Goal: Find specific page/section: Find specific page/section

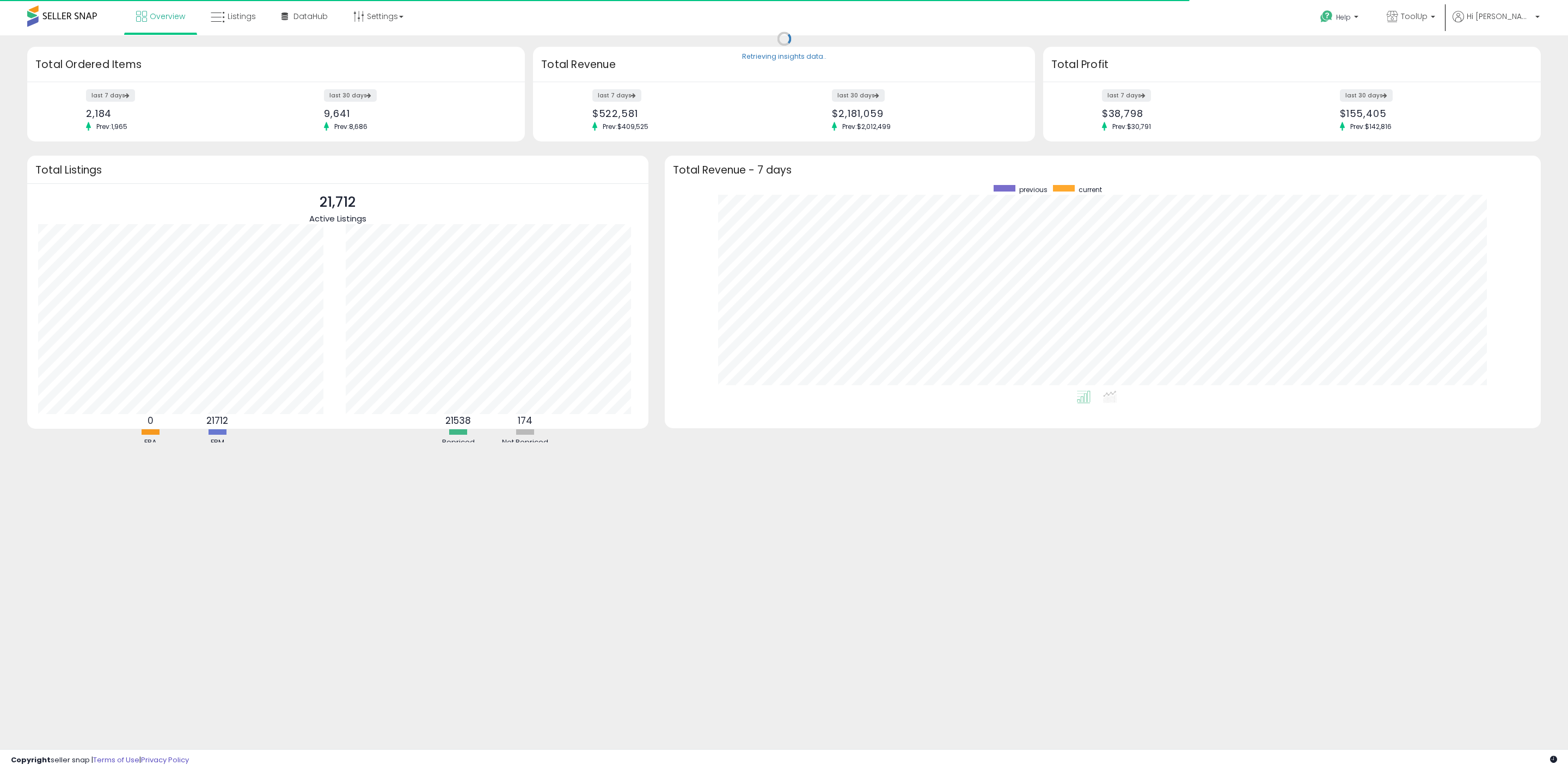
scroll to position [206, 854]
click at [240, 23] on link "Listings" at bounding box center [233, 16] width 61 height 33
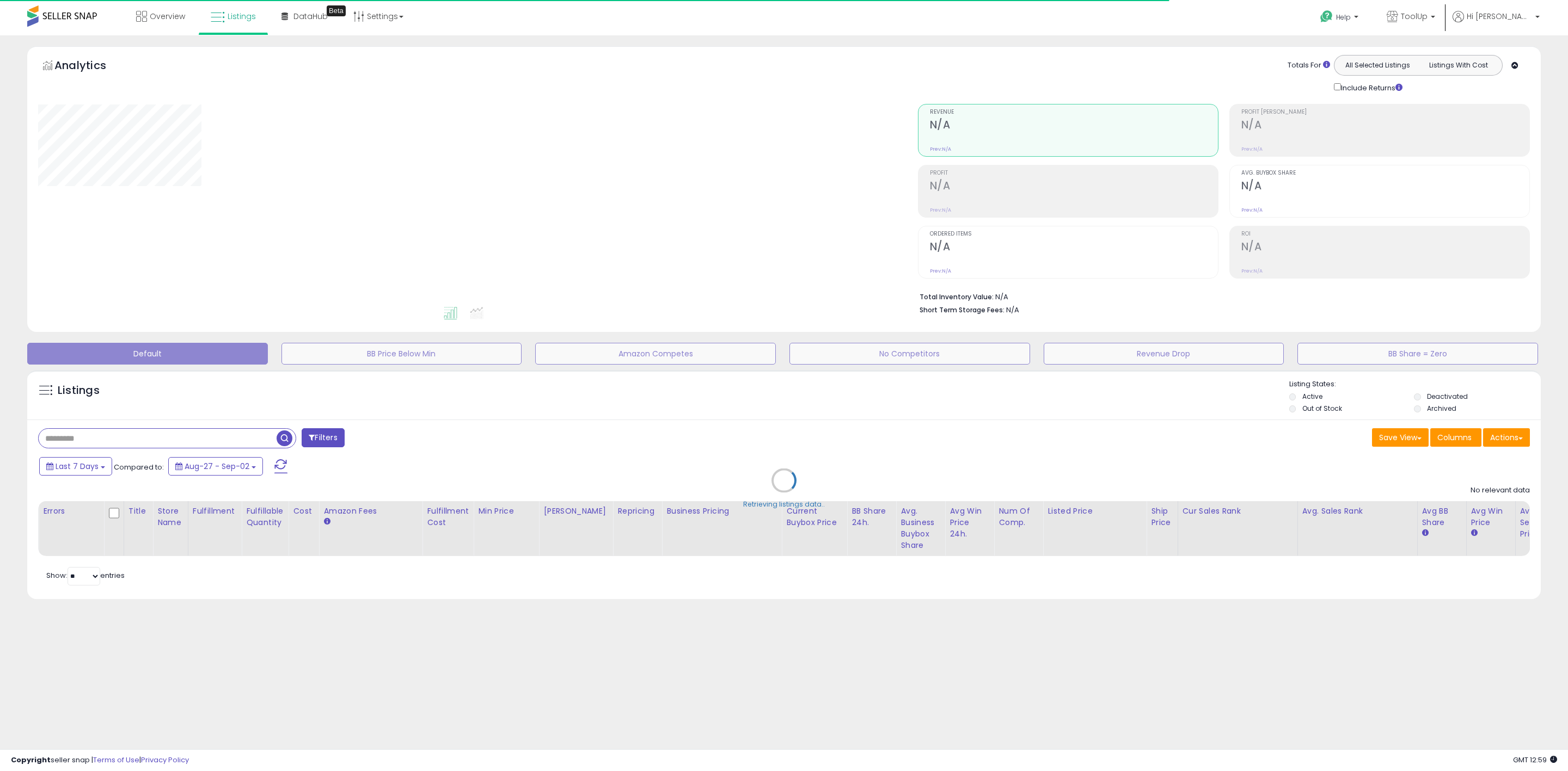
click at [114, 442] on div "Retrieving listings data.." at bounding box center [783, 489] width 1530 height 248
click at [113, 441] on div "Retrieving listings data.." at bounding box center [783, 489] width 1530 height 248
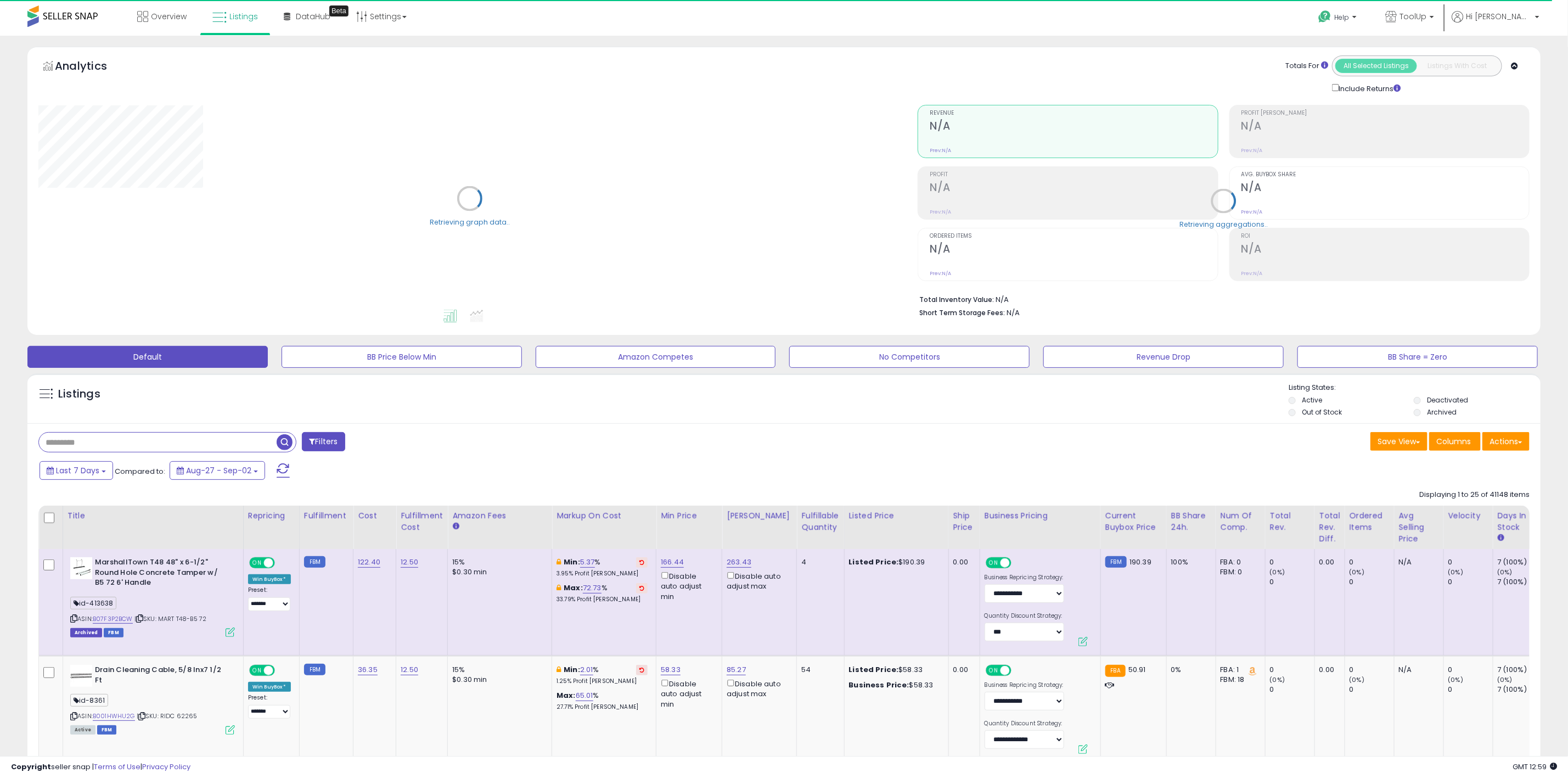
click at [114, 447] on input "text" at bounding box center [158, 442] width 238 height 19
paste input "**********"
click at [431, 445] on span "button" at bounding box center [432, 443] width 16 height 16
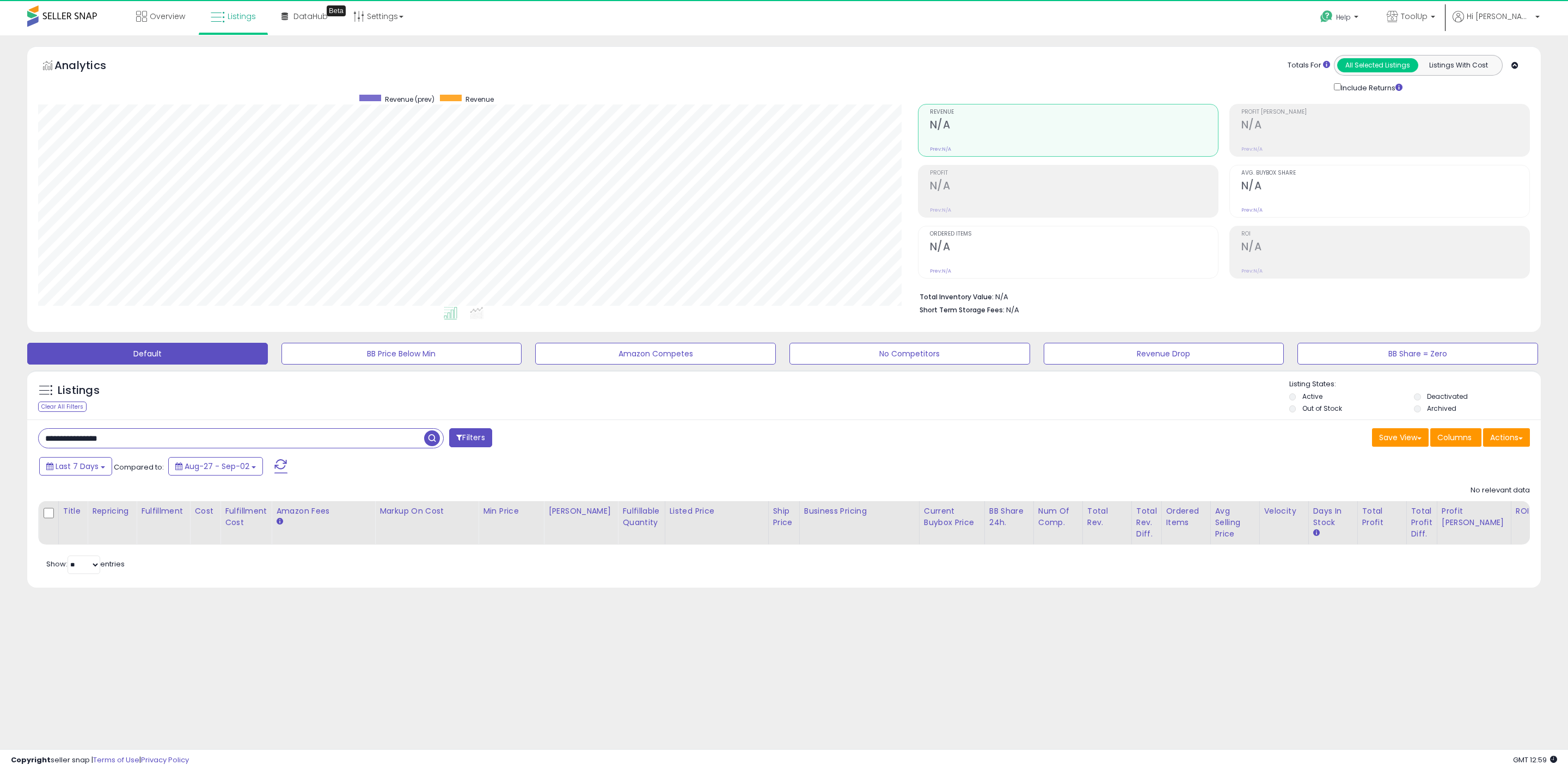
scroll to position [224, 880]
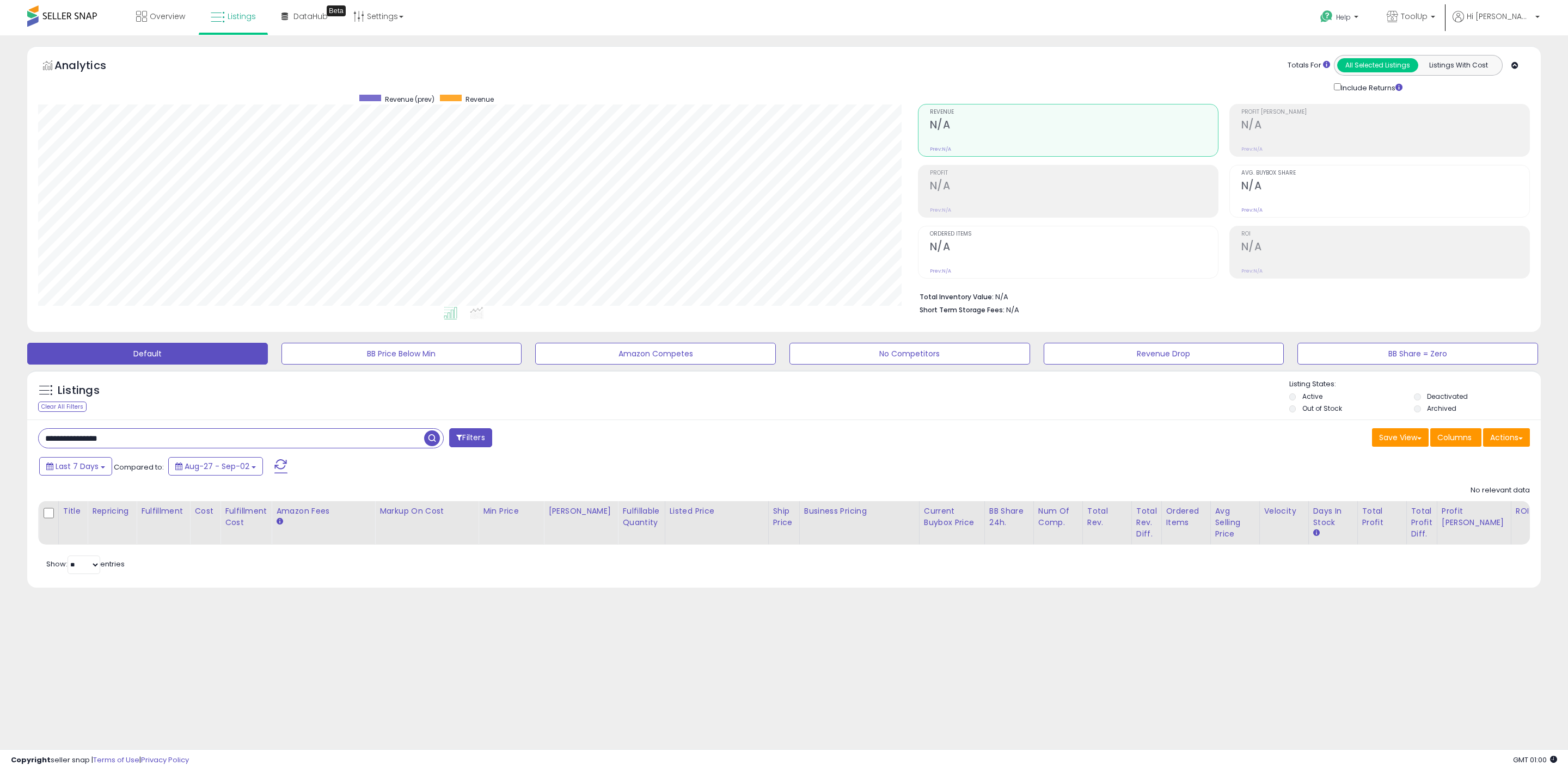
drag, startPoint x: 145, startPoint y: 443, endPoint x: -72, endPoint y: 418, distance: 218.4
click at [0, 418] on html "Unable to login Retrieving listings data.. has not yet accepted the Terms of Us…" at bounding box center [784, 385] width 1568 height 771
paste input "text"
type input "**********"
click at [428, 442] on span "button" at bounding box center [432, 439] width 16 height 16
